Goal: Task Accomplishment & Management: Use online tool/utility

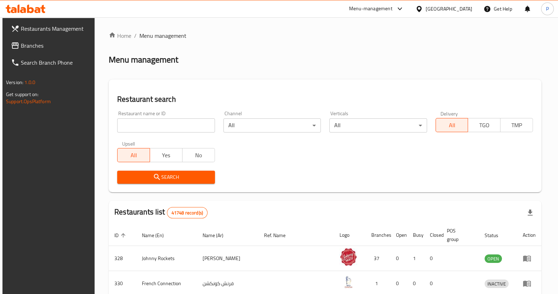
click at [164, 132] on input "search" at bounding box center [165, 125] width 97 height 14
type input "n"
type input "lahore qalandars"
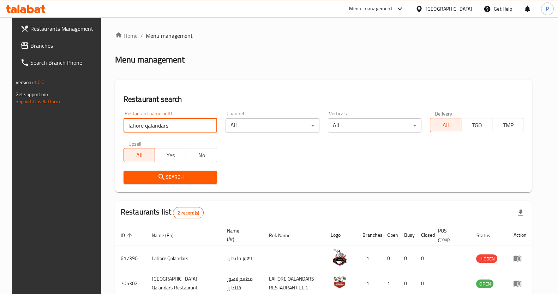
scroll to position [40, 0]
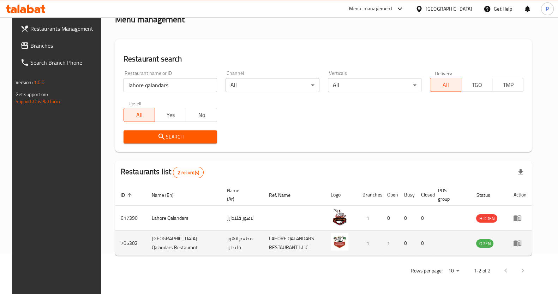
click at [523, 243] on td "enhanced table" at bounding box center [519, 242] width 24 height 25
click at [521, 242] on icon "enhanced table" at bounding box center [517, 243] width 8 height 8
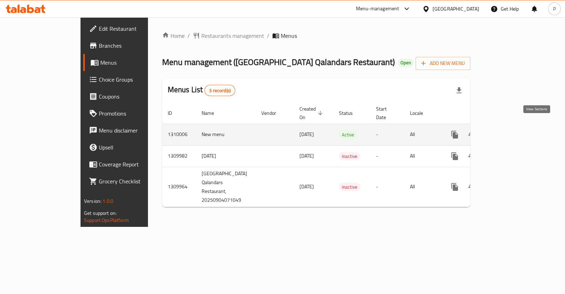
click at [509, 130] on icon "enhanced table" at bounding box center [505, 134] width 8 height 8
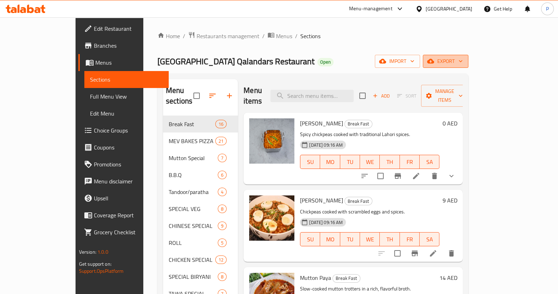
click at [463, 61] on span "export" at bounding box center [445, 61] width 34 height 9
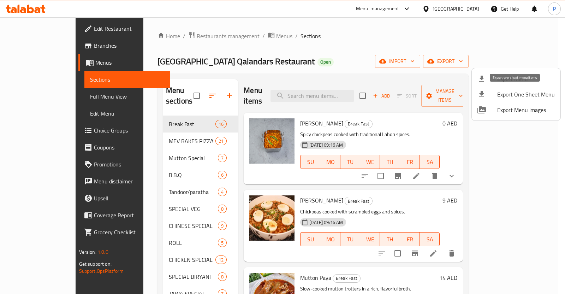
click at [505, 94] on span "Export One Sheet Menu" at bounding box center [526, 94] width 58 height 8
click at [186, 37] on div at bounding box center [282, 147] width 565 height 294
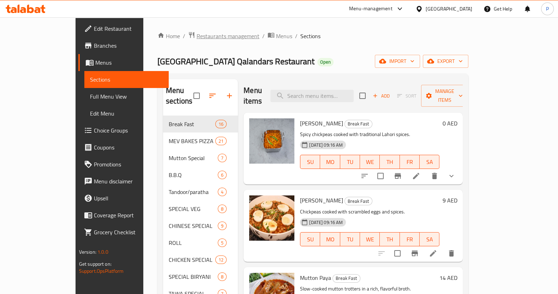
click at [197, 36] on span "Restaurants management" at bounding box center [228, 36] width 63 height 8
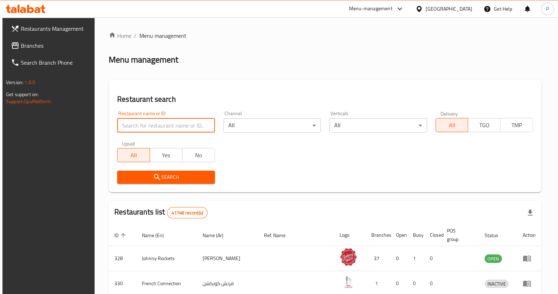
click at [191, 120] on input "search" at bounding box center [165, 125] width 97 height 14
click button "Search" at bounding box center [165, 176] width 97 height 13
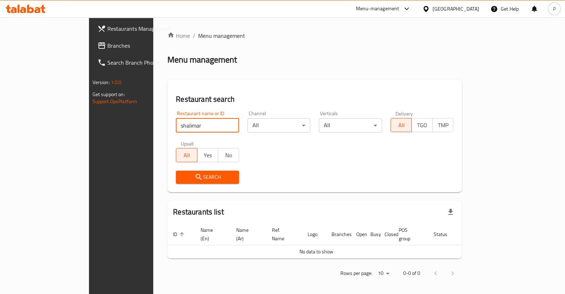
type input "shalimar"
click button "Search" at bounding box center [207, 176] width 63 height 13
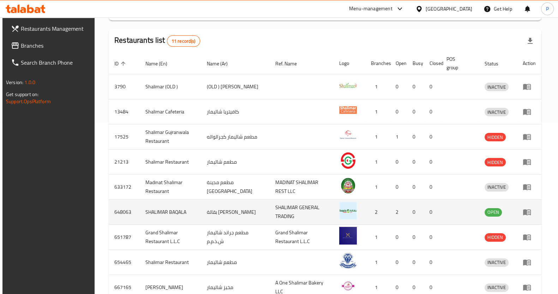
scroll to position [170, 0]
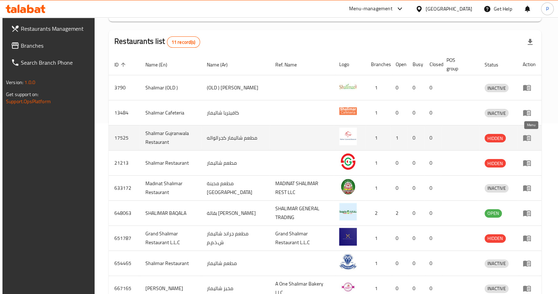
click at [535, 138] on link "enhanced table" at bounding box center [529, 137] width 13 height 8
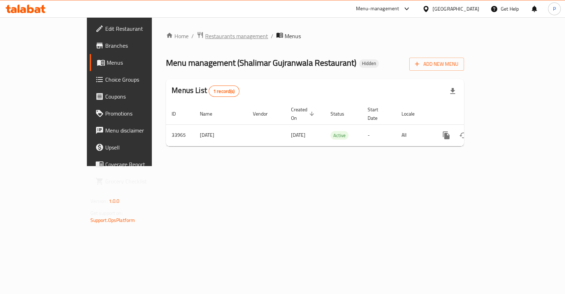
click at [205, 40] on span "Restaurants management" at bounding box center [236, 36] width 63 height 8
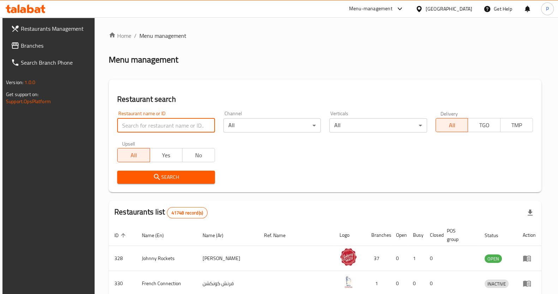
click at [173, 119] on input "search" at bounding box center [165, 125] width 97 height 14
type input "shalimar"
click button "Search" at bounding box center [165, 176] width 97 height 13
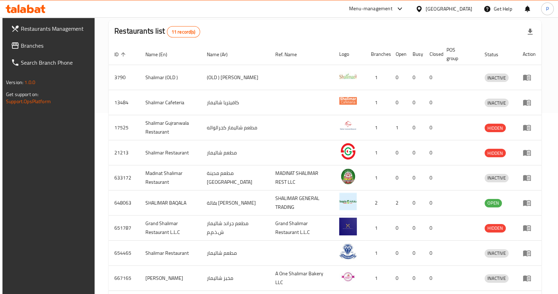
scroll to position [241, 0]
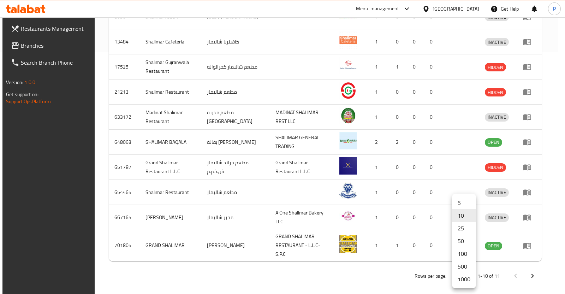
click at [462, 263] on li "500" at bounding box center [464, 266] width 24 height 13
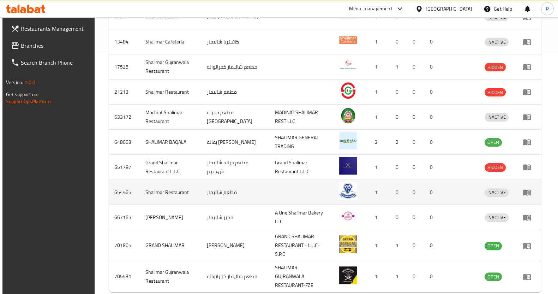
scroll to position [266, 0]
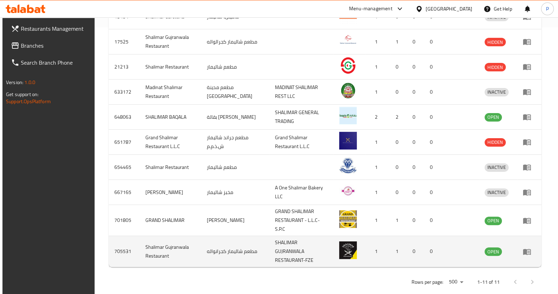
click at [522, 241] on td "enhanced table" at bounding box center [529, 251] width 24 height 31
click at [529, 248] on icon "enhanced table" at bounding box center [527, 251] width 8 height 6
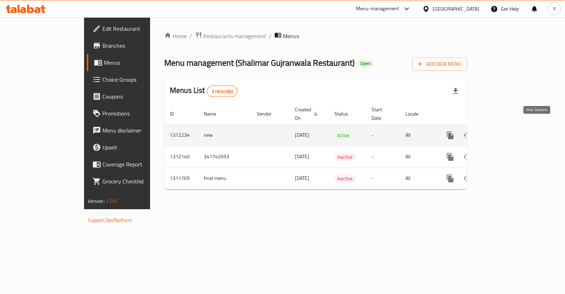
click at [504, 132] on icon "enhanced table" at bounding box center [500, 135] width 6 height 6
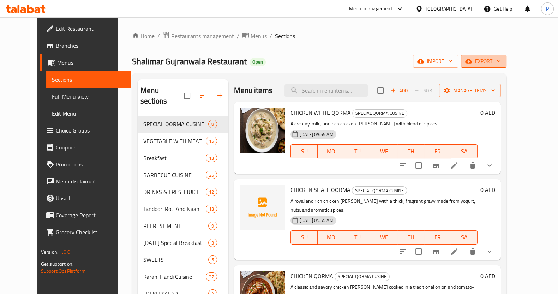
click at [501, 61] on span "export" at bounding box center [483, 61] width 34 height 9
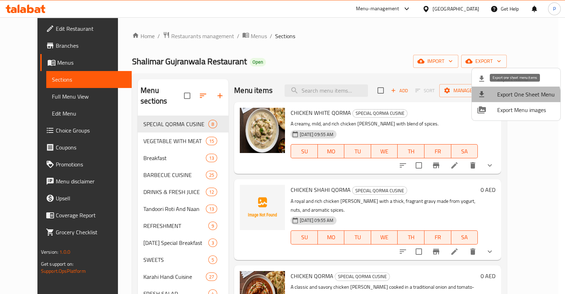
click at [514, 98] on span "Export One Sheet Menu" at bounding box center [526, 94] width 58 height 8
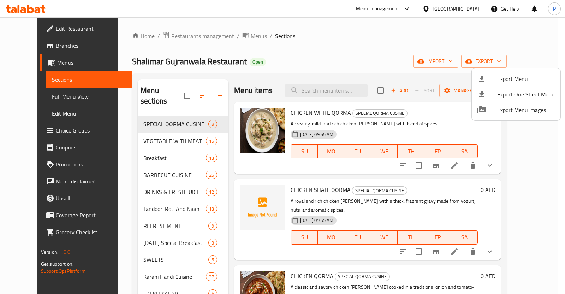
click at [344, 42] on div at bounding box center [282, 147] width 565 height 294
